Goal: Task Accomplishment & Management: Manage account settings

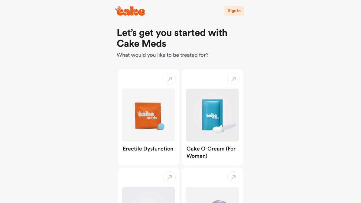
click at [236, 14] on button "Sign In" at bounding box center [234, 11] width 20 height 10
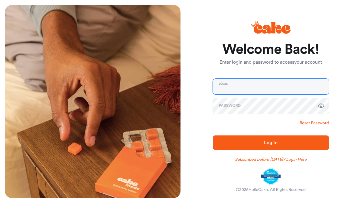
click at [258, 82] on input "email" at bounding box center [271, 87] width 116 height 16
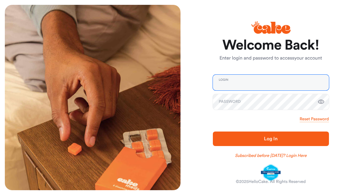
type input "**********"
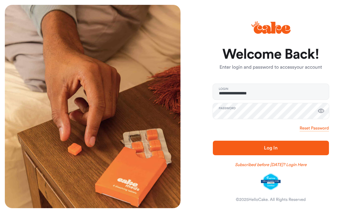
click at [289, 150] on span "Log In" at bounding box center [271, 147] width 97 height 7
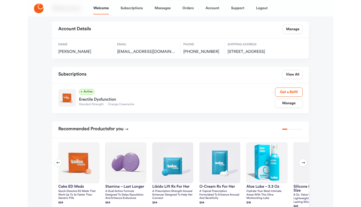
scroll to position [26, 0]
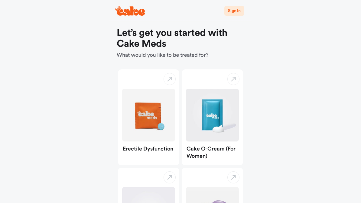
click at [234, 13] on span "Sign In" at bounding box center [234, 11] width 13 height 4
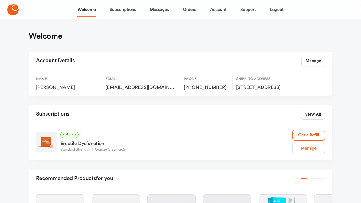
click at [313, 154] on link "Manage" at bounding box center [308, 148] width 33 height 11
